Goal: Task Accomplishment & Management: Manage account settings

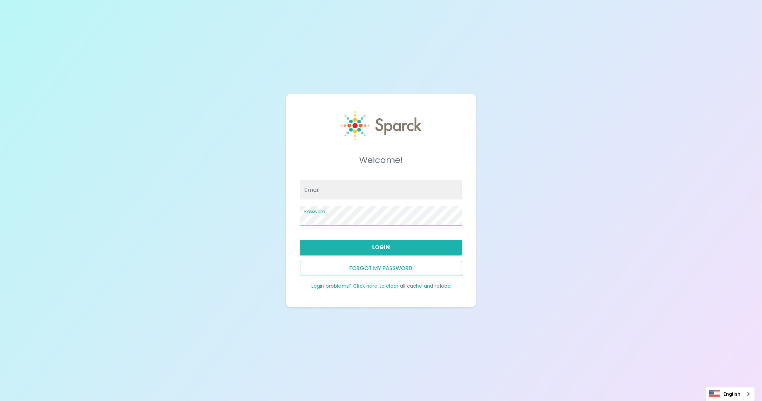
type input "anna.straus@sparckco.com"
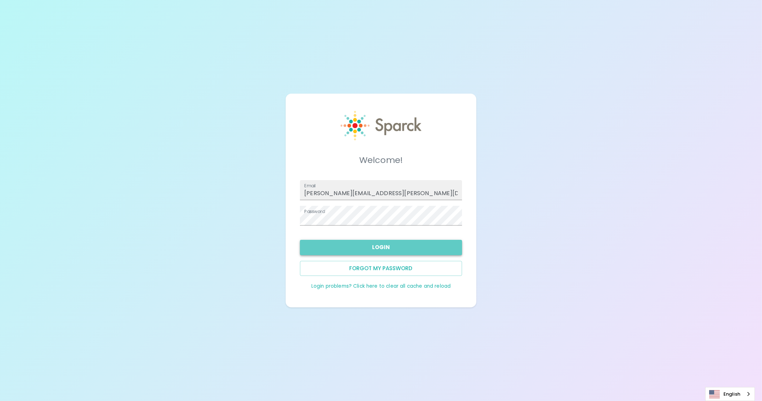
click at [382, 247] on button "Login" at bounding box center [381, 247] width 162 height 15
